Goal: Task Accomplishment & Management: Use online tool/utility

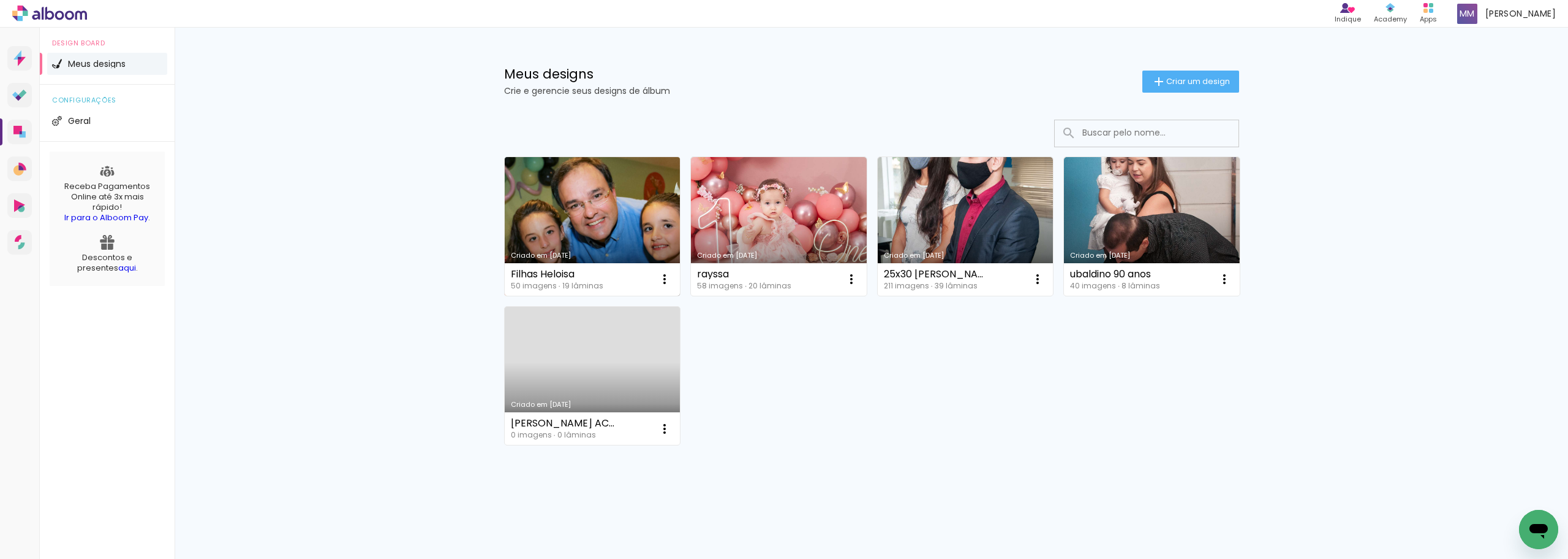
click at [606, 228] on link "Criado em [DATE]" at bounding box center [593, 227] width 176 height 139
